Goal: Navigation & Orientation: Find specific page/section

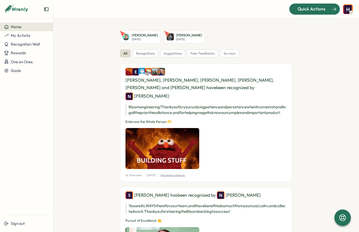
click at [299, 7] on span "Quick Actions" at bounding box center [311, 9] width 28 height 7
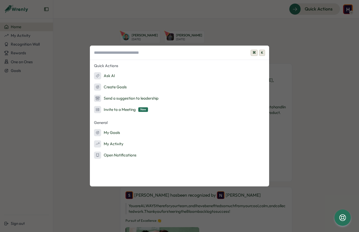
click at [66, 73] on div "⌘ K Quick Actions Ask AI Create Goals Send a suggestion to leadership Invite to…" at bounding box center [179, 116] width 359 height 232
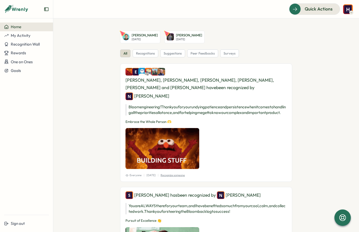
click at [100, 28] on section "[PERSON_NAME][DATE] [PERSON_NAME][DATE] all recognitions suggestions peer feedb…" at bounding box center [206, 125] width 306 height 214
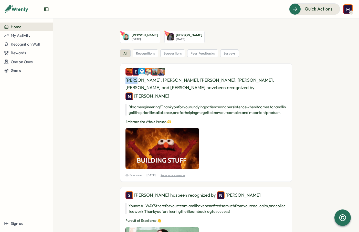
click at [100, 28] on section "[PERSON_NAME][DATE] [PERSON_NAME][DATE] all recognitions suggestions peer feedb…" at bounding box center [206, 125] width 306 height 214
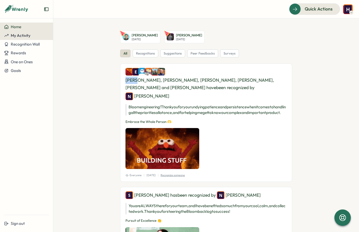
click at [18, 36] on span "My Activity" at bounding box center [21, 35] width 20 height 5
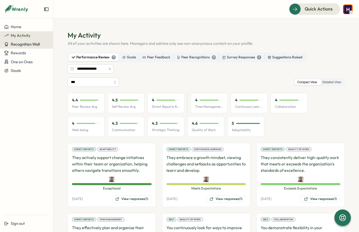
click at [20, 42] on span "Recognition Wall" at bounding box center [25, 44] width 29 height 5
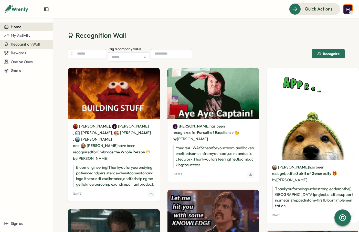
click at [21, 29] on button "Home" at bounding box center [26, 27] width 53 height 9
